Goal: Find specific page/section: Find specific page/section

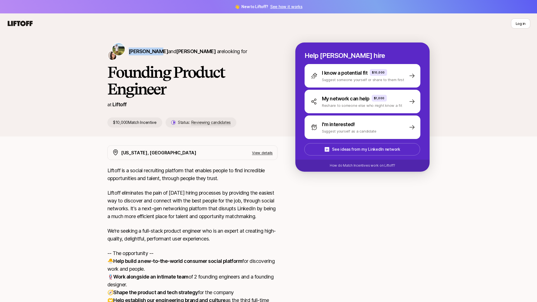
drag, startPoint x: 152, startPoint y: 51, endPoint x: 128, endPoint y: 52, distance: 24.0
click at [128, 52] on div "[PERSON_NAME] and [PERSON_NAME] are looking for" at bounding box center [192, 51] width 170 height 18
copy span "Tyler Kieft"
